Goal: Task Accomplishment & Management: Manage account settings

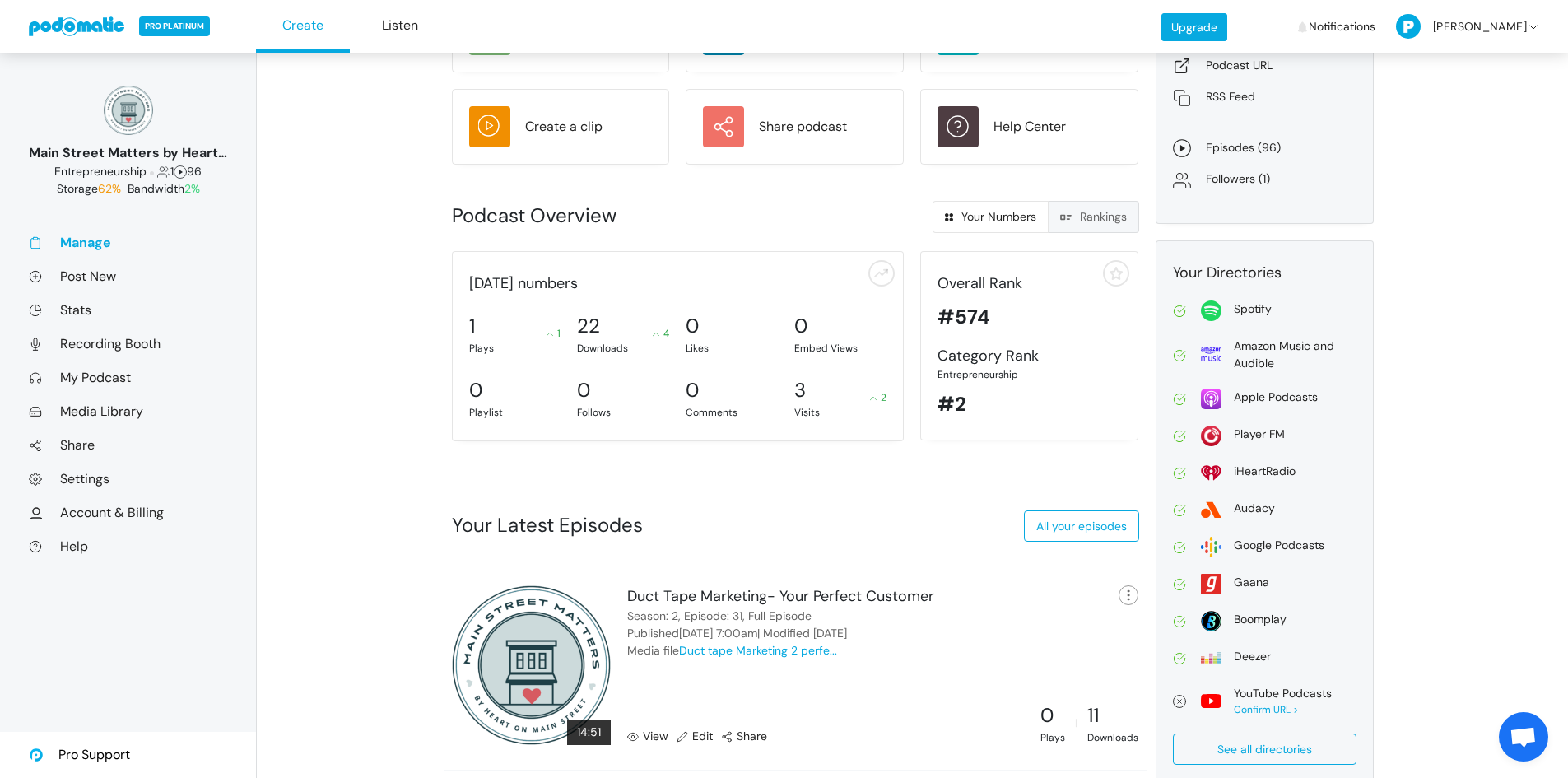
scroll to position [164, 0]
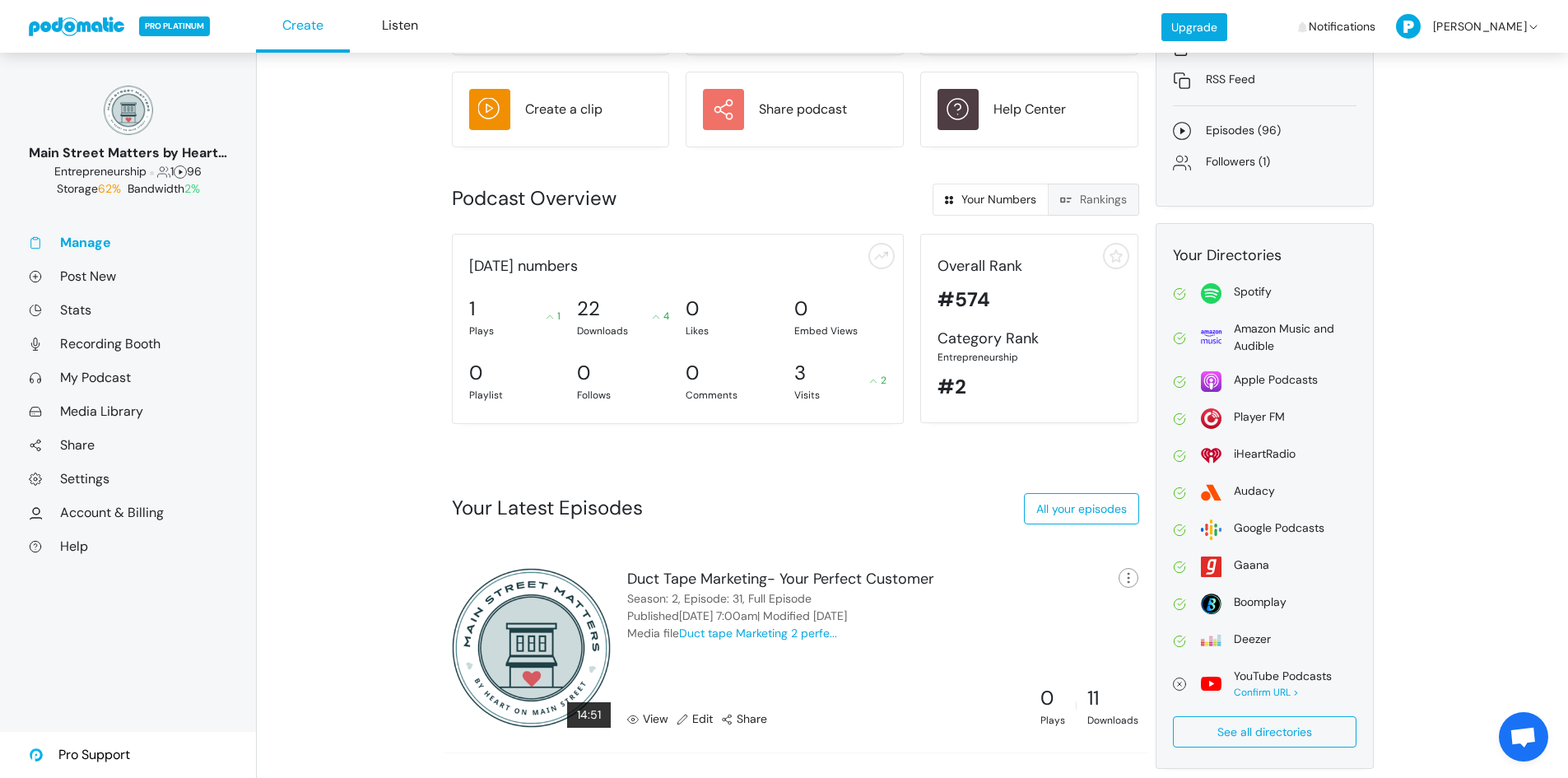
click at [642, 718] on span at bounding box center [635, 719] width 16 height 17
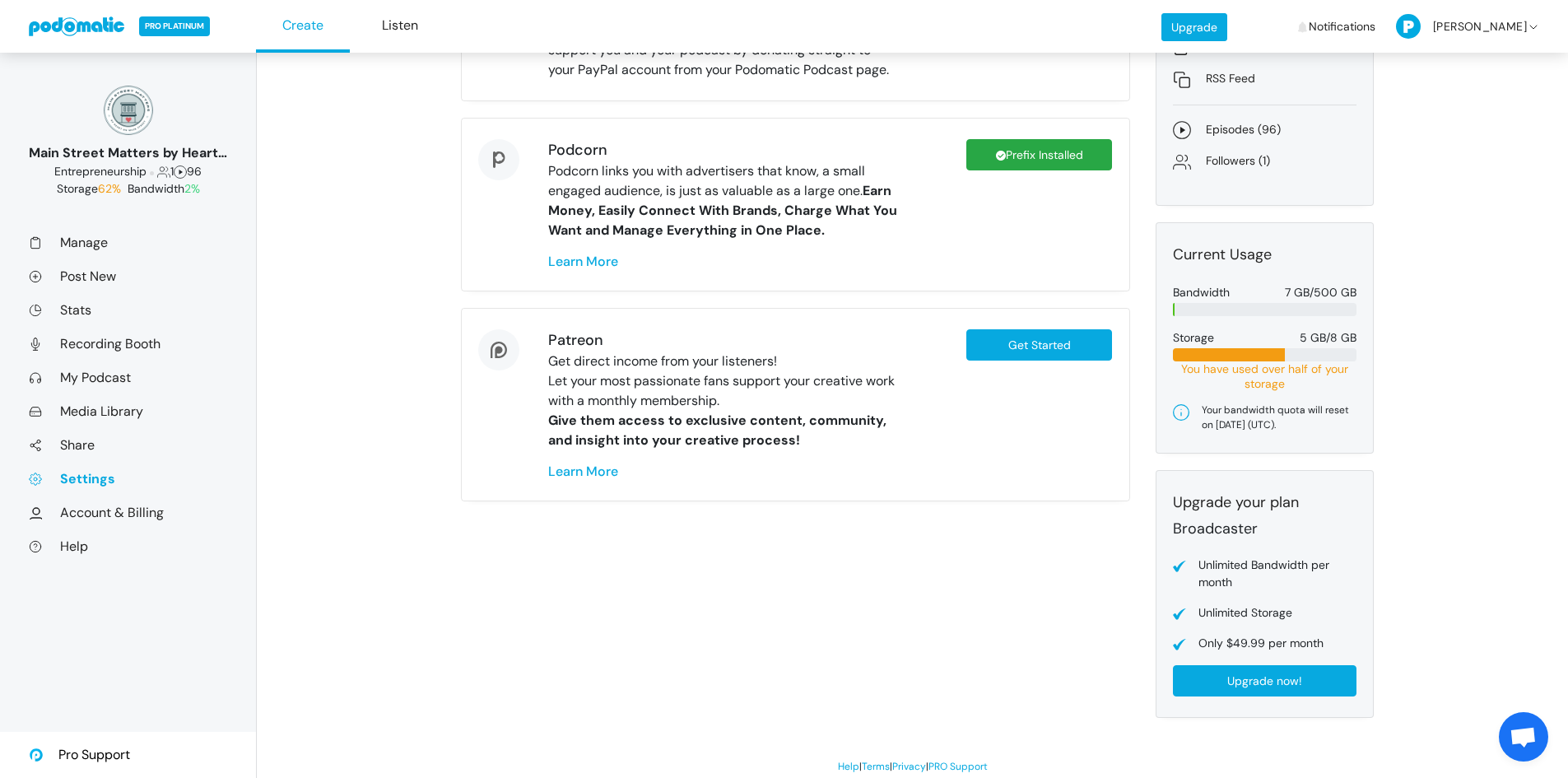
scroll to position [288, 0]
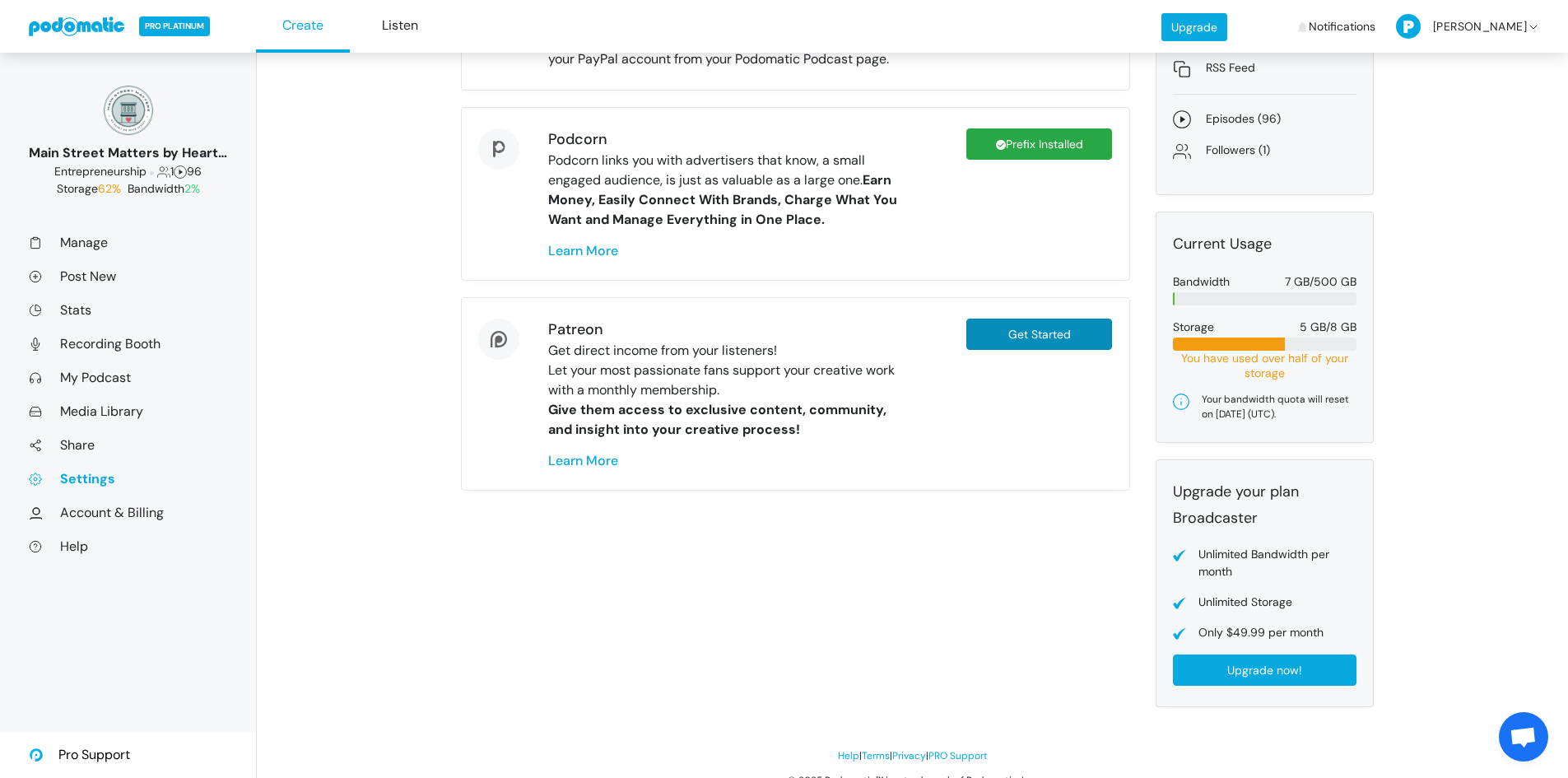
click at [1034, 337] on link "Get Started" at bounding box center [1040, 334] width 146 height 31
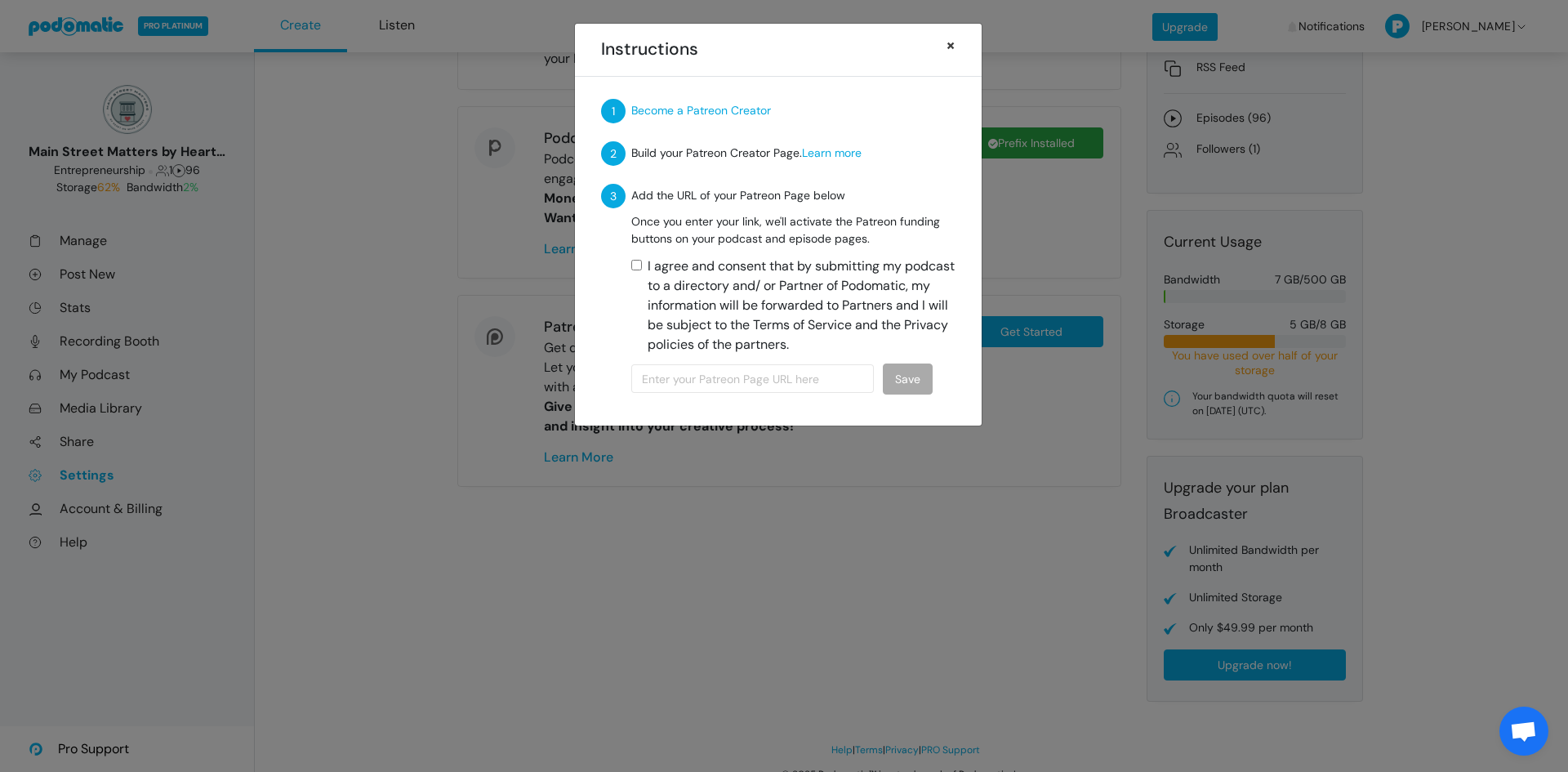
click at [952, 45] on span "×" at bounding box center [951, 45] width 10 height 23
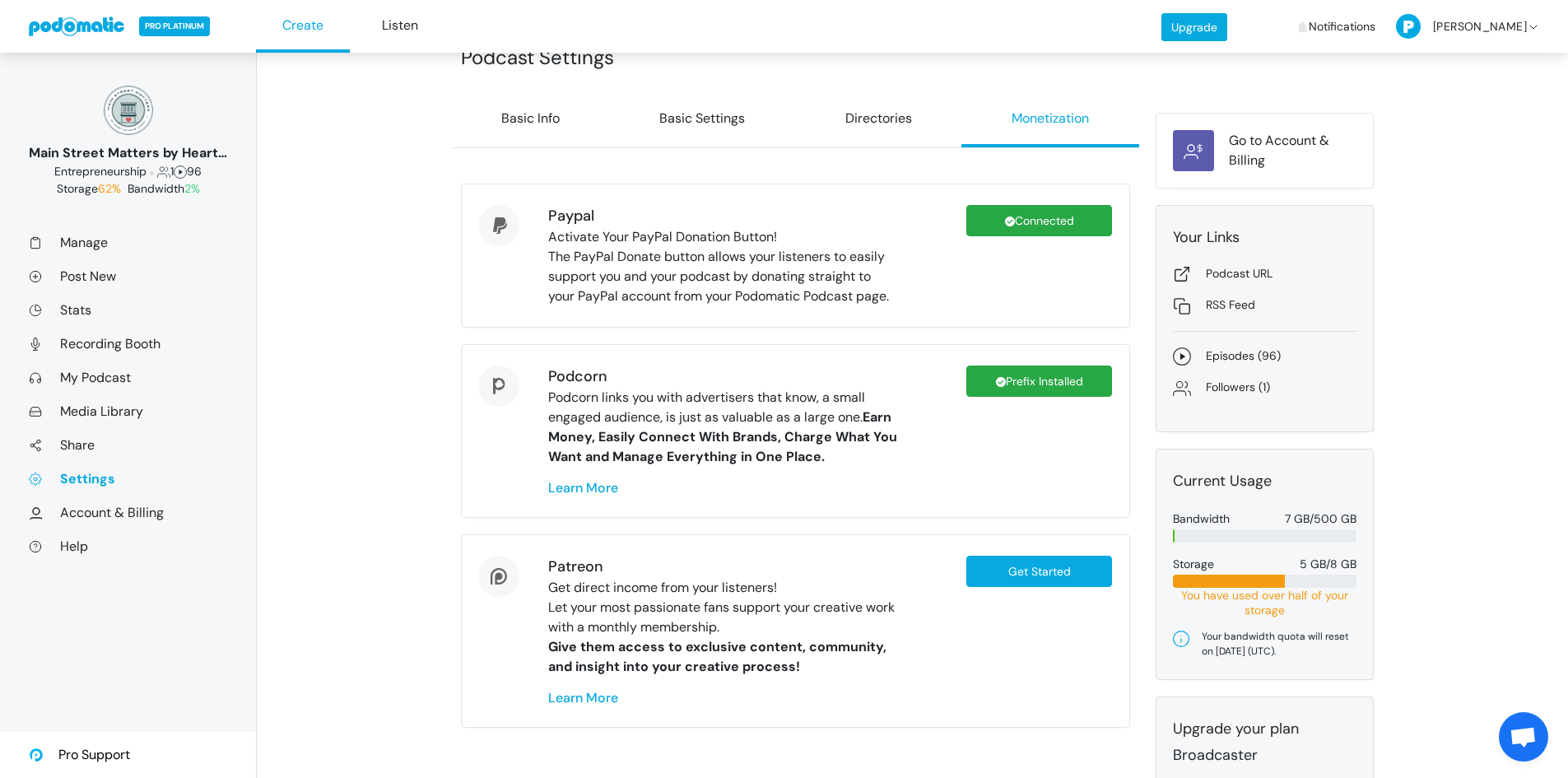
scroll to position [0, 0]
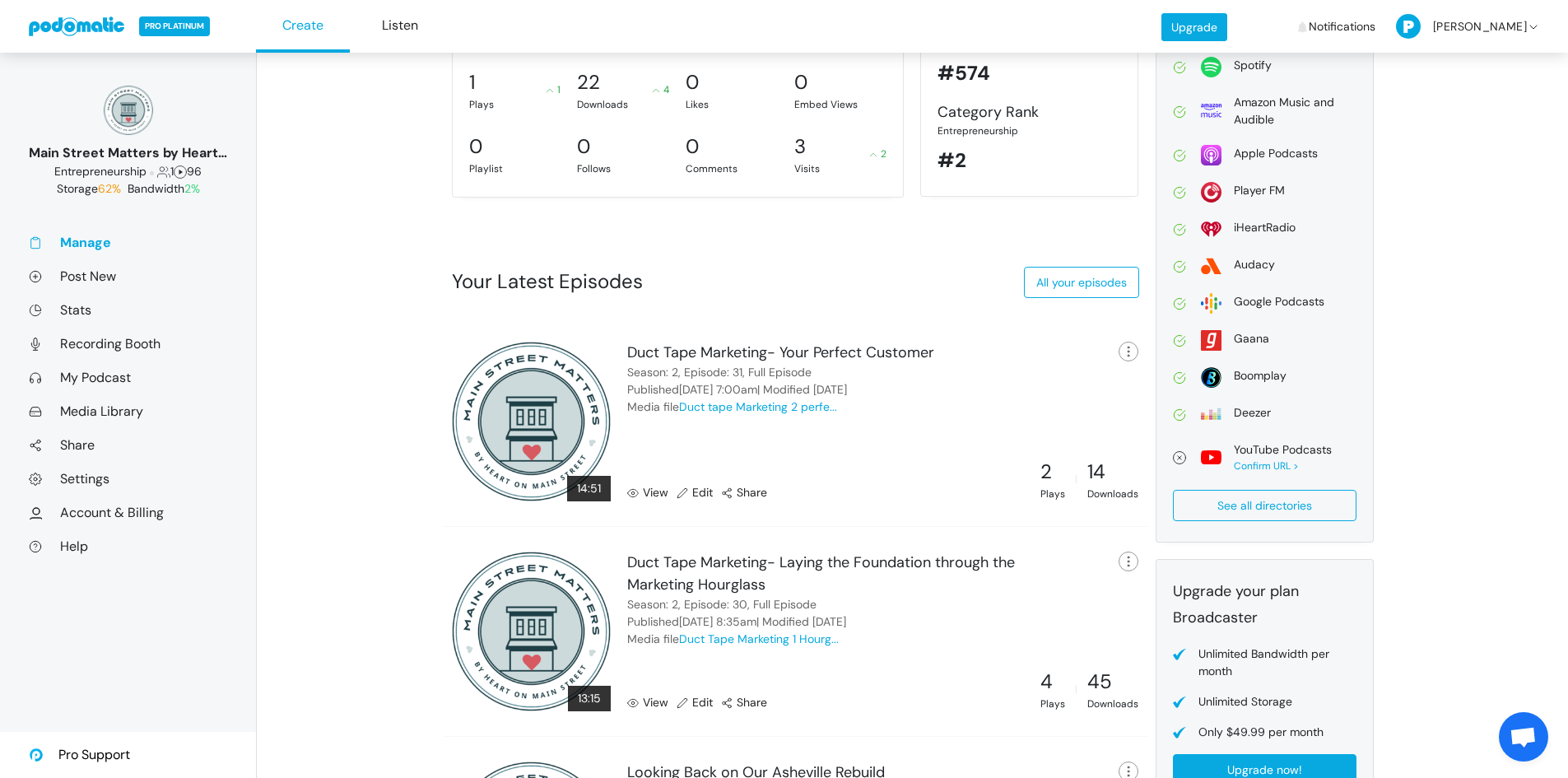
scroll to position [103, 0]
